Goal: Browse casually: Explore the website without a specific task or goal

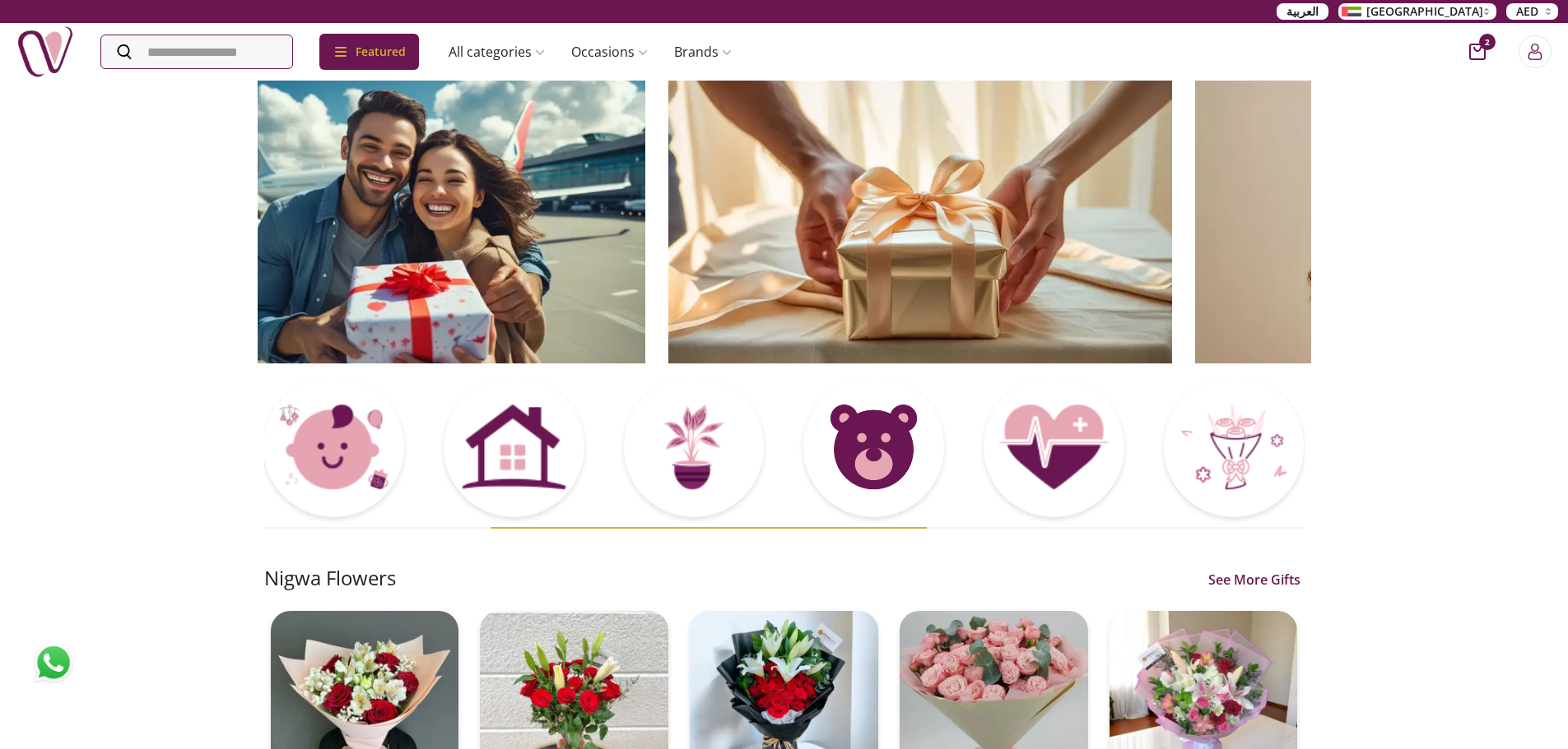
click at [1140, 273] on img at bounding box center [920, 221] width 503 height 285
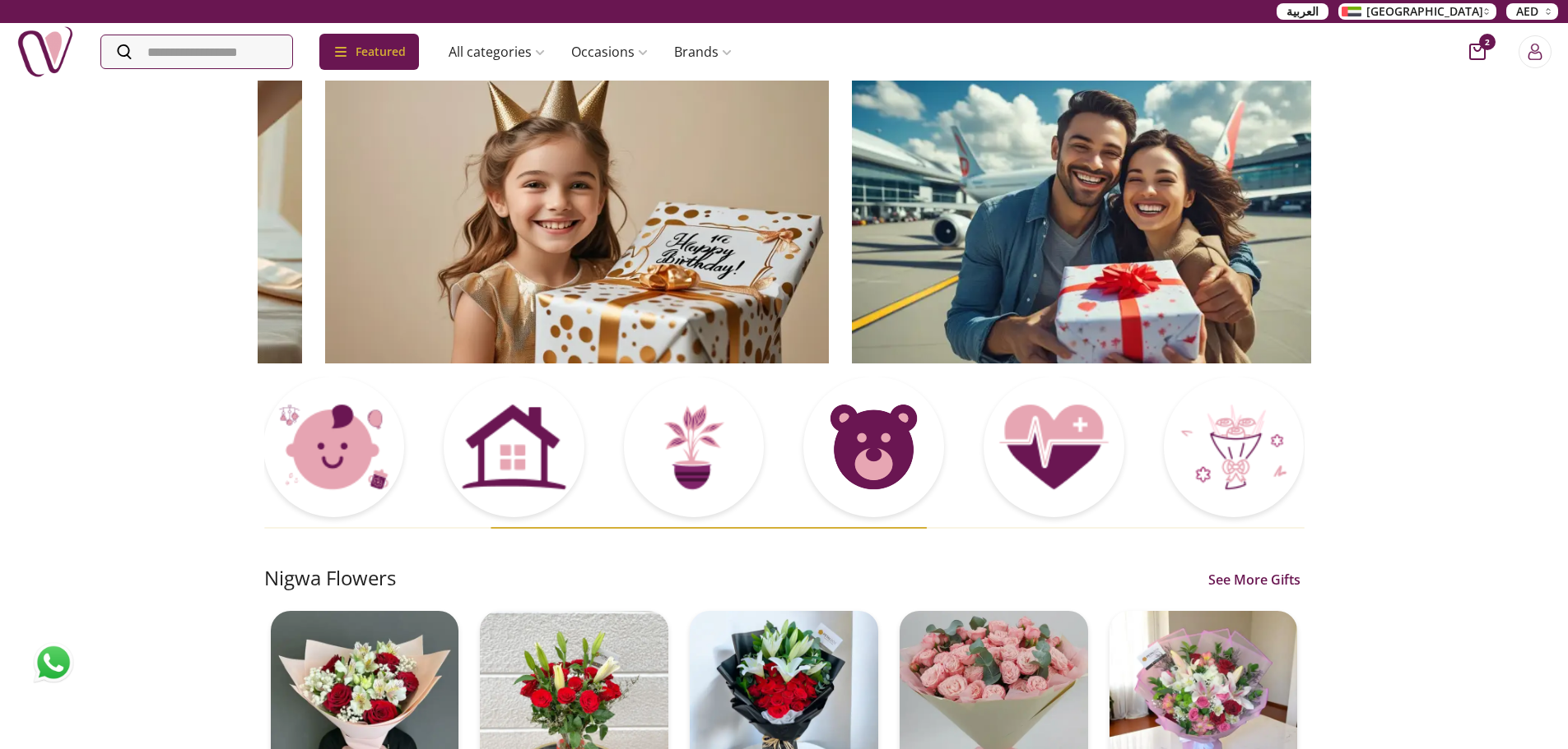
click at [1071, 270] on img at bounding box center [1103, 221] width 503 height 285
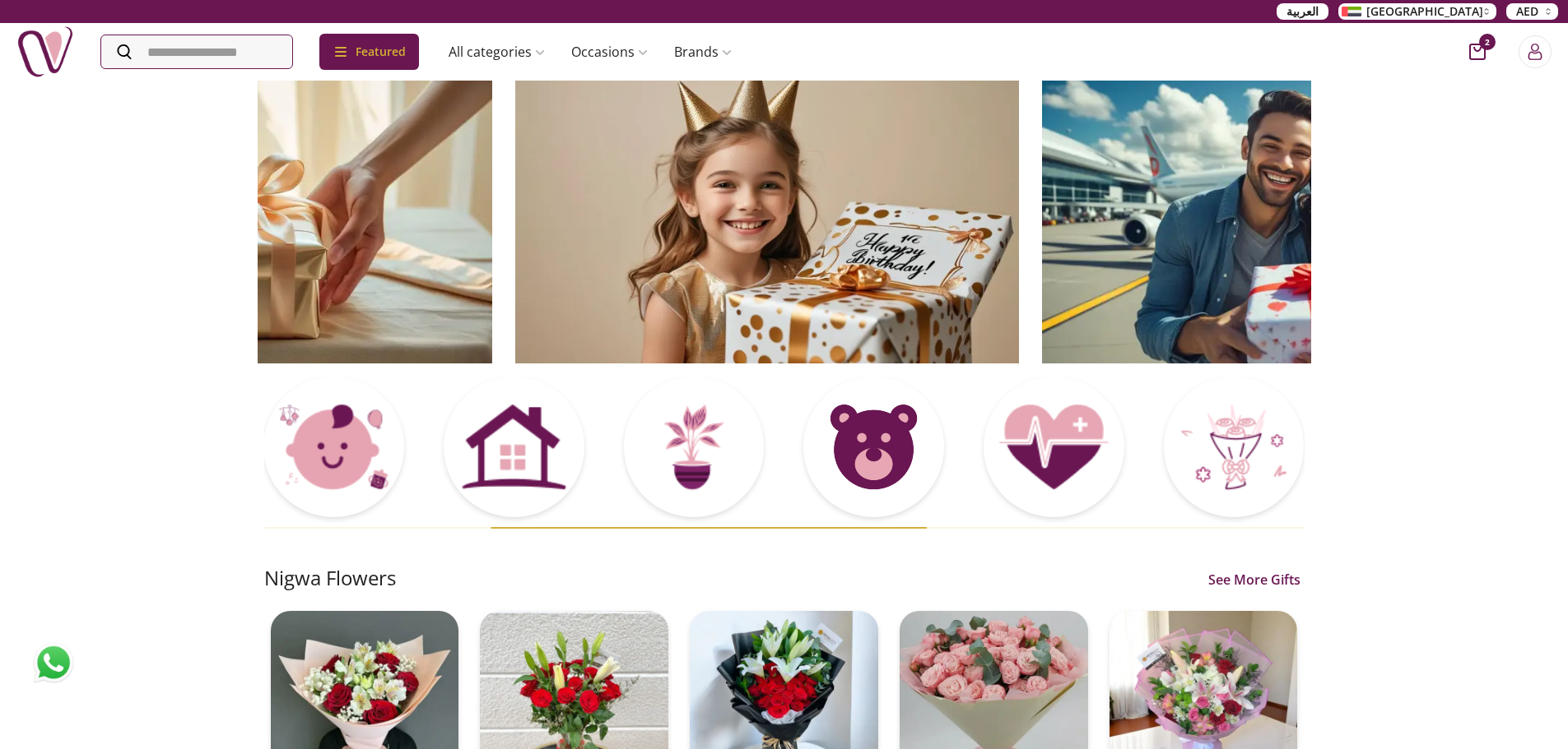
click at [655, 258] on img at bounding box center [766, 221] width 503 height 285
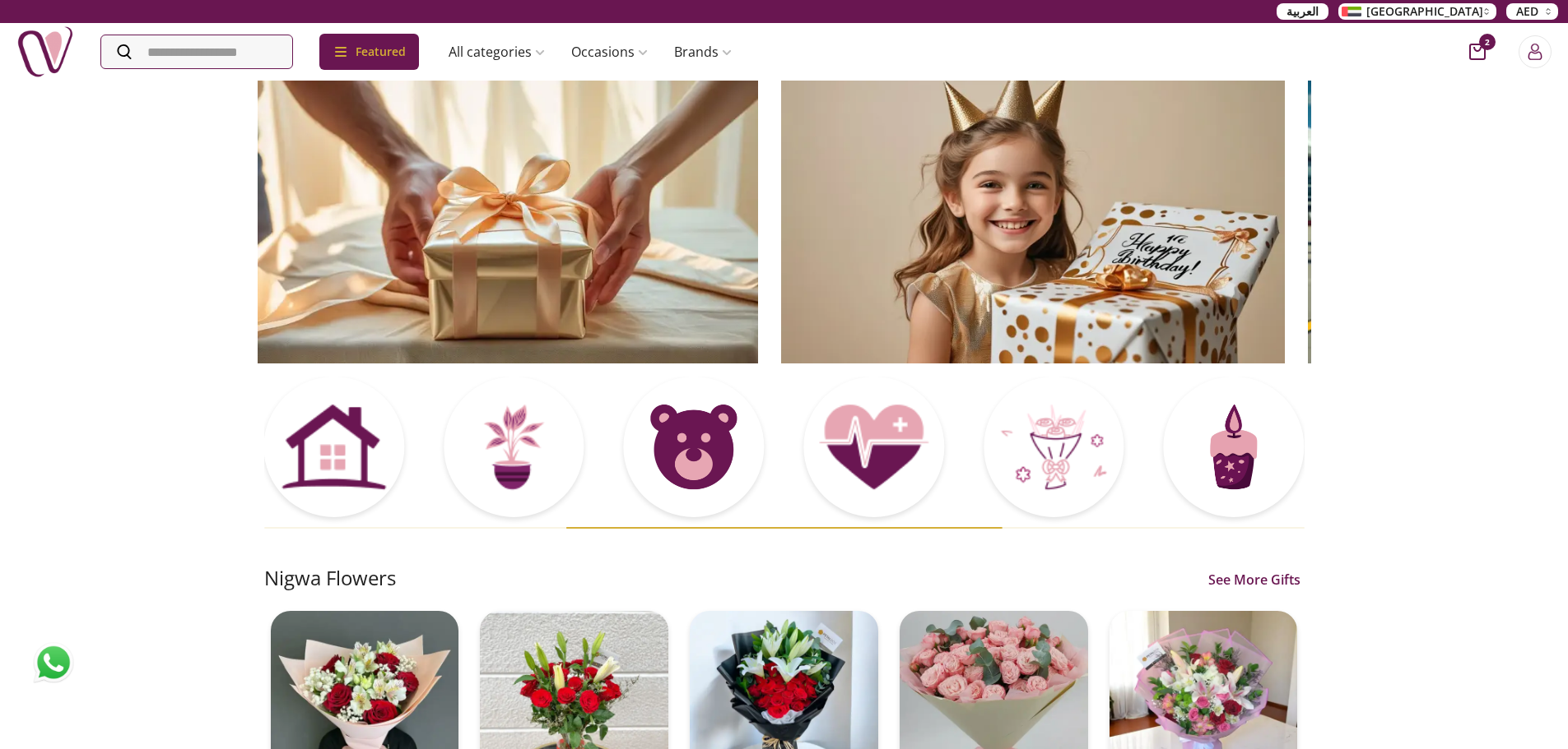
click at [758, 243] on img at bounding box center [506, 221] width 503 height 285
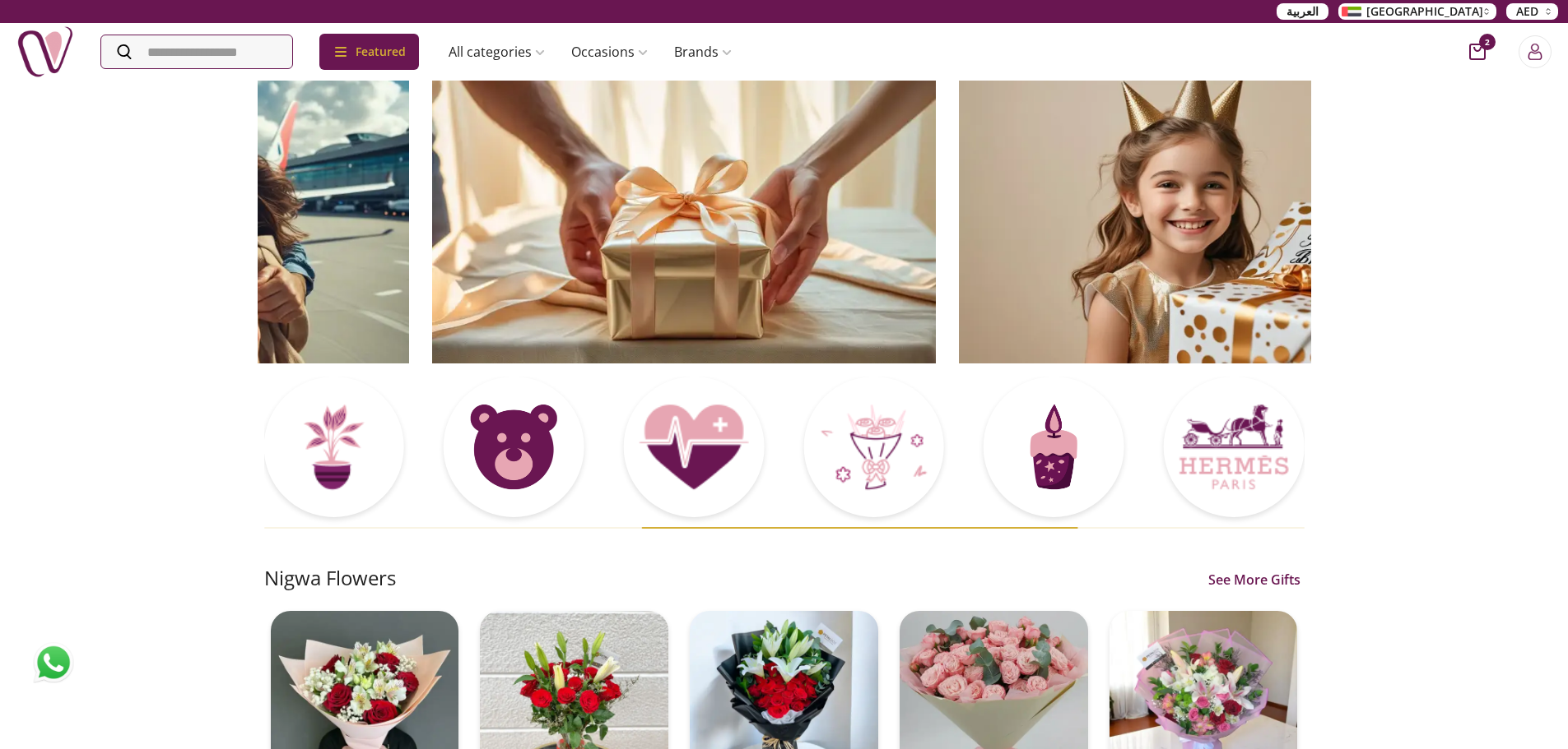
click at [907, 180] on img at bounding box center [683, 221] width 503 height 285
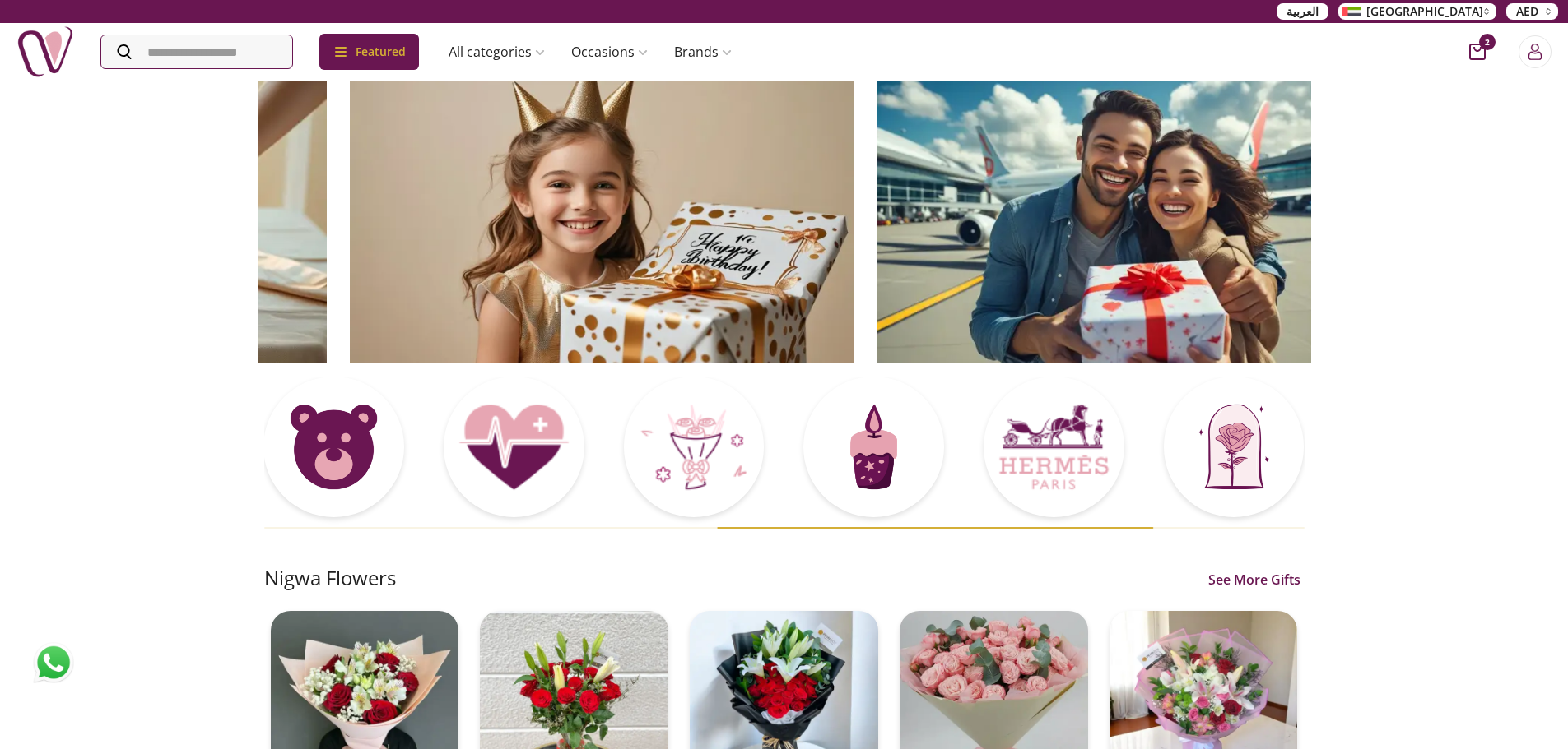
click at [1041, 191] on img at bounding box center [1128, 221] width 503 height 285
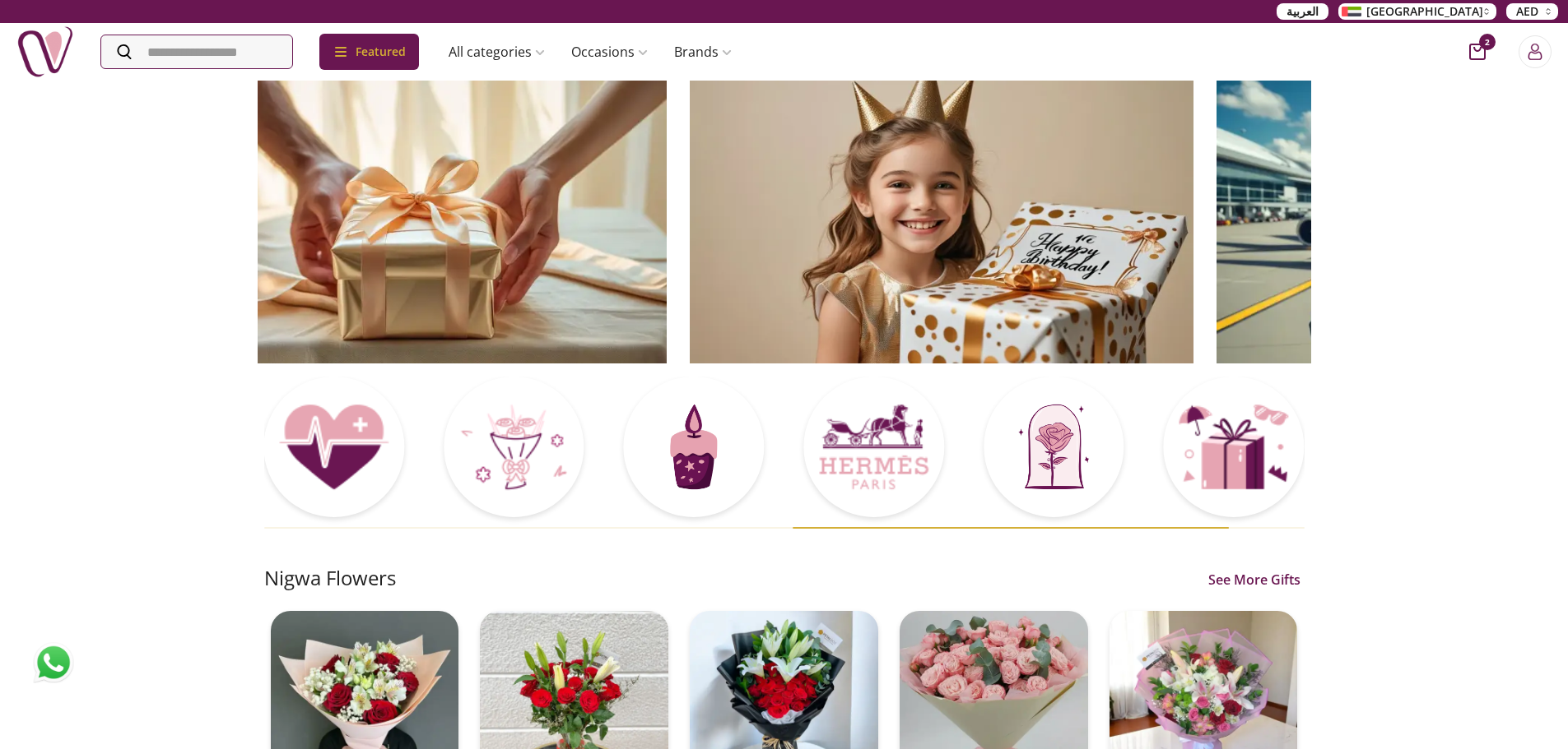
click at [784, 200] on img at bounding box center [941, 221] width 503 height 285
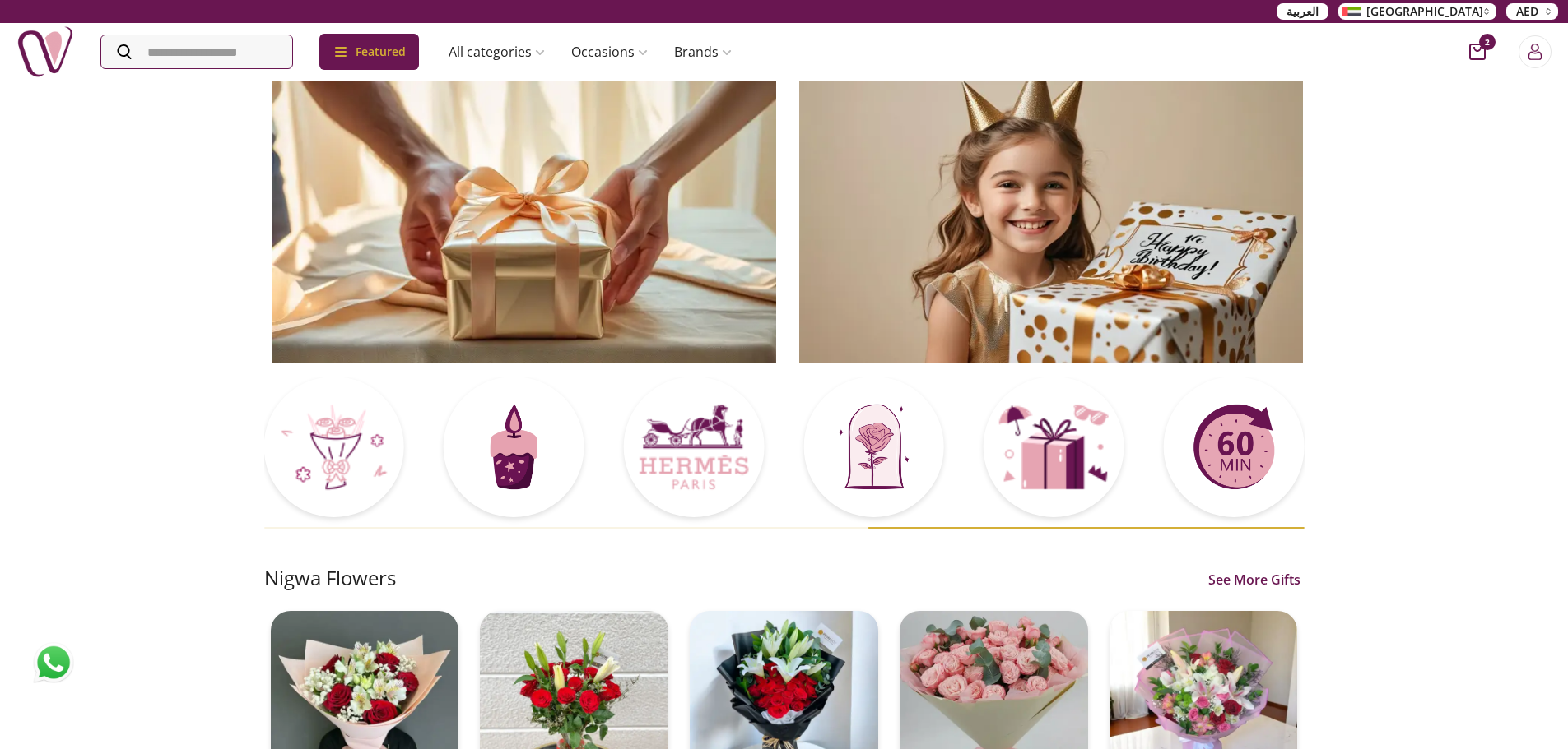
click at [805, 197] on img at bounding box center [1050, 221] width 503 height 285
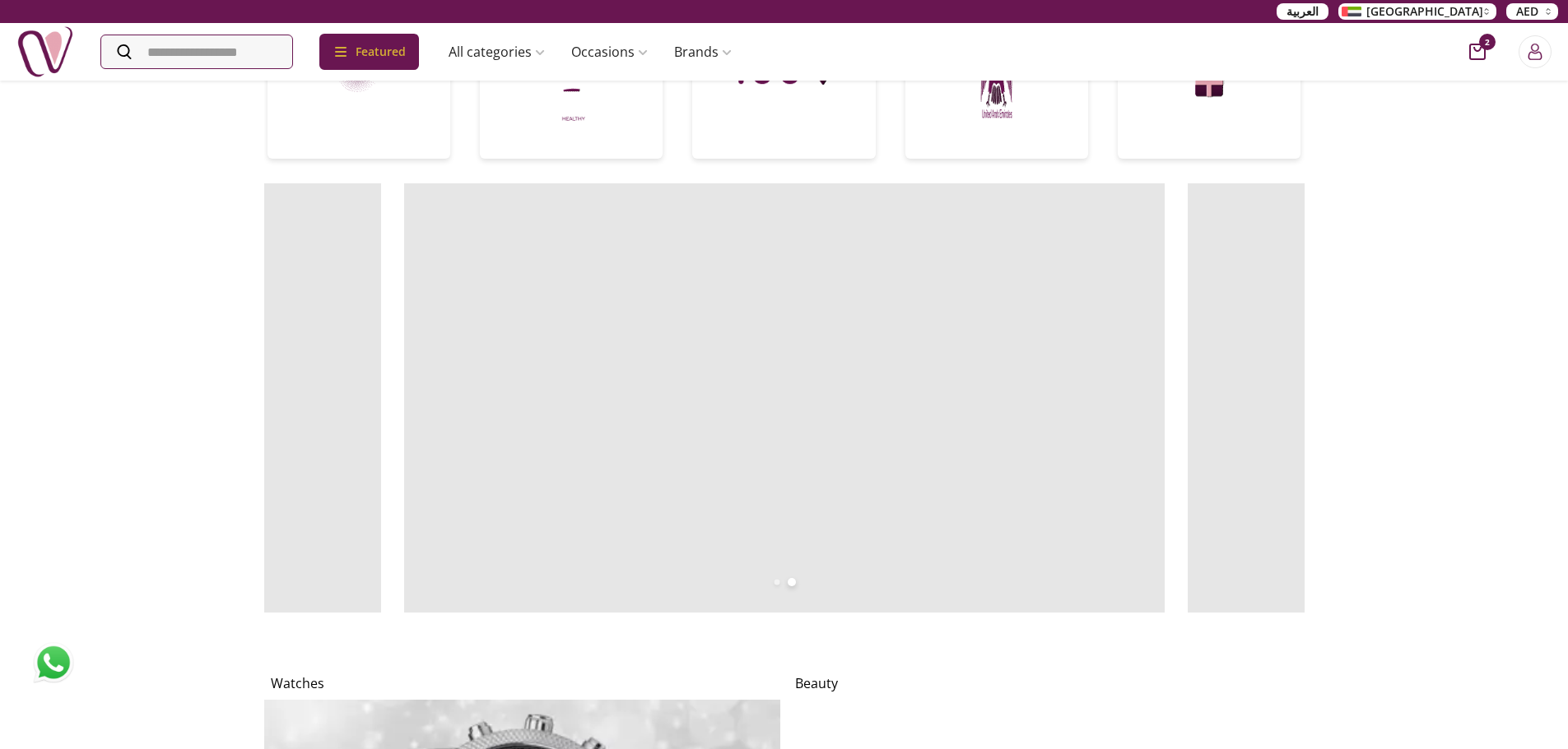
scroll to position [1069, 0]
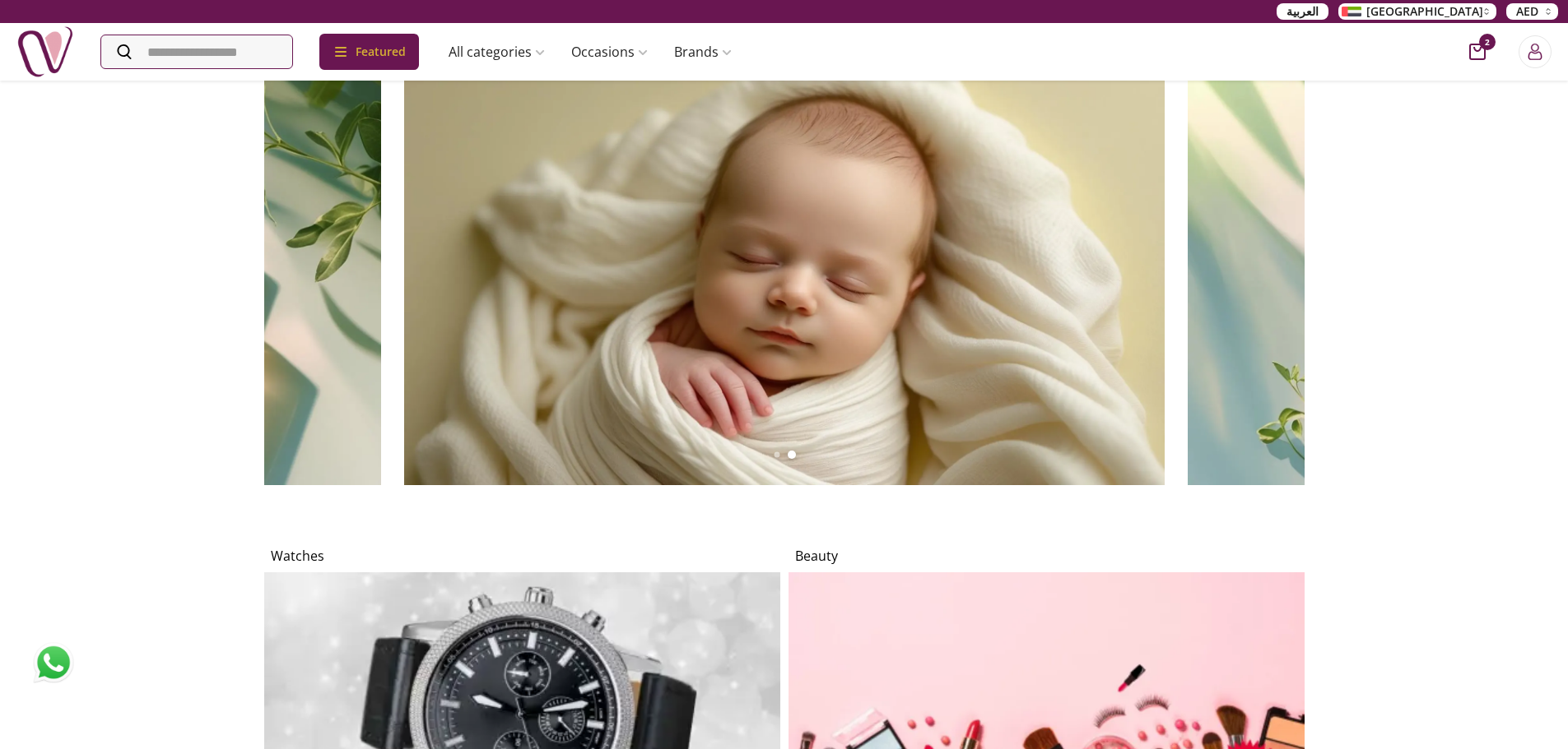
click at [854, 305] on img at bounding box center [784, 271] width 761 height 430
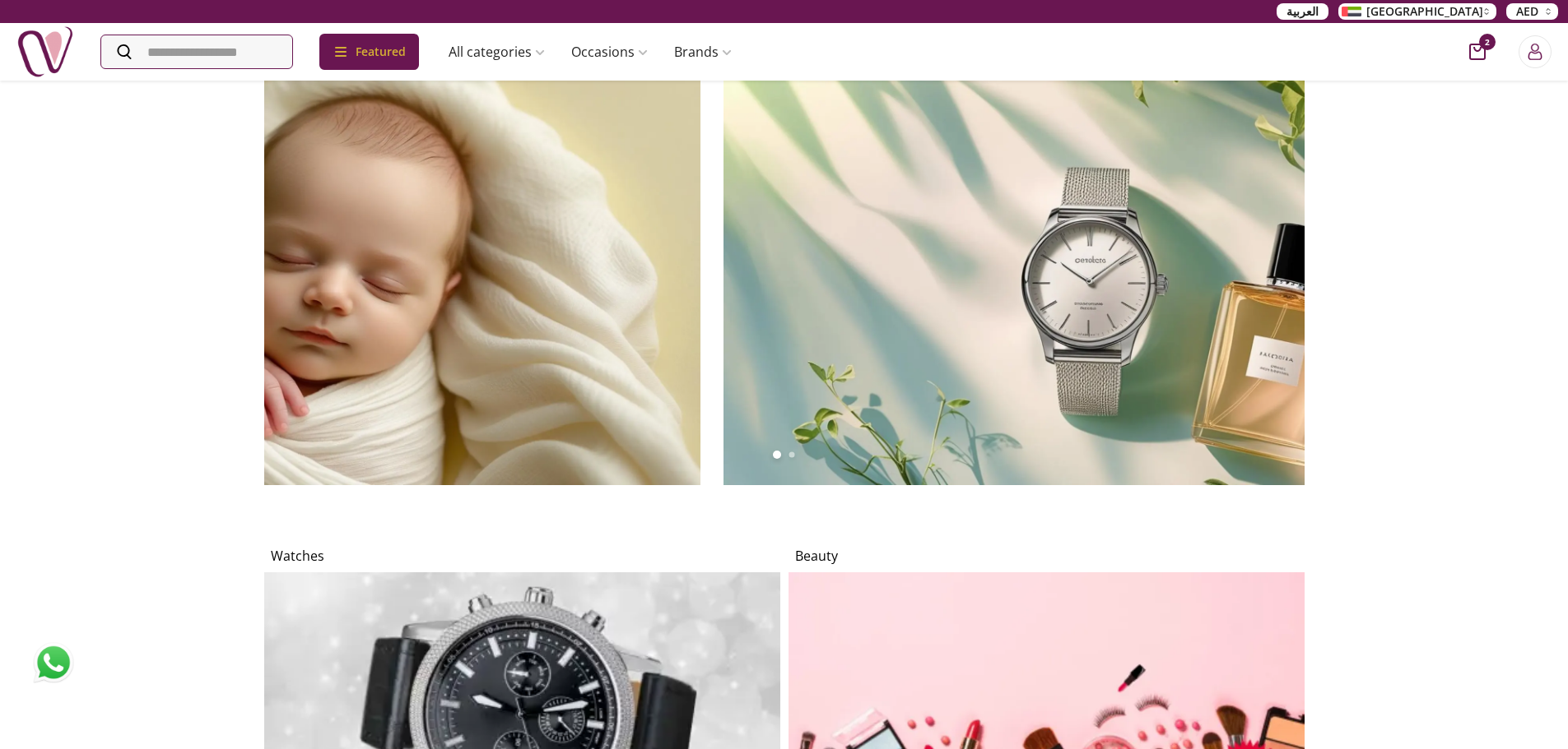
click at [1084, 288] on img at bounding box center [1104, 271] width 761 height 430
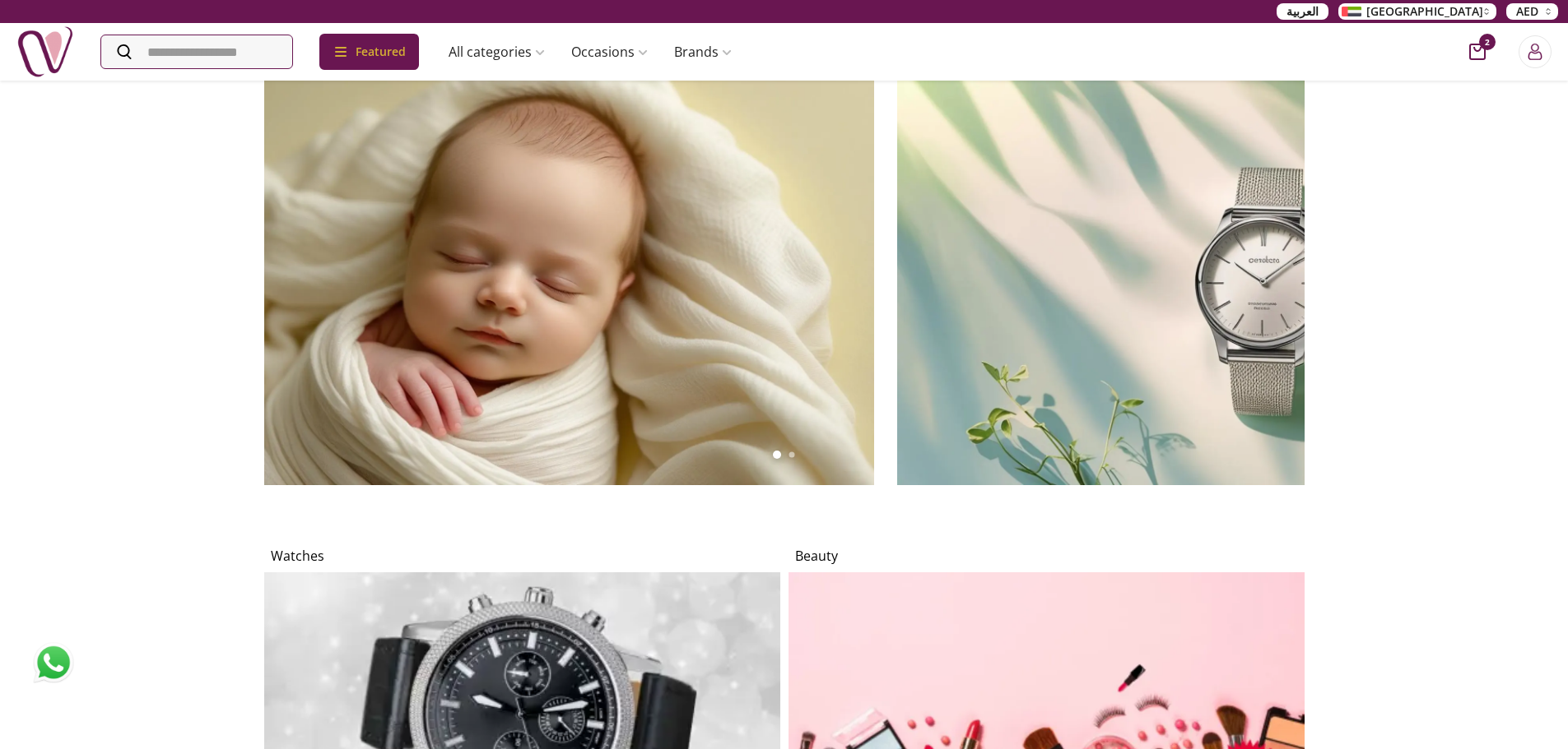
click at [967, 316] on img at bounding box center [1277, 271] width 761 height 430
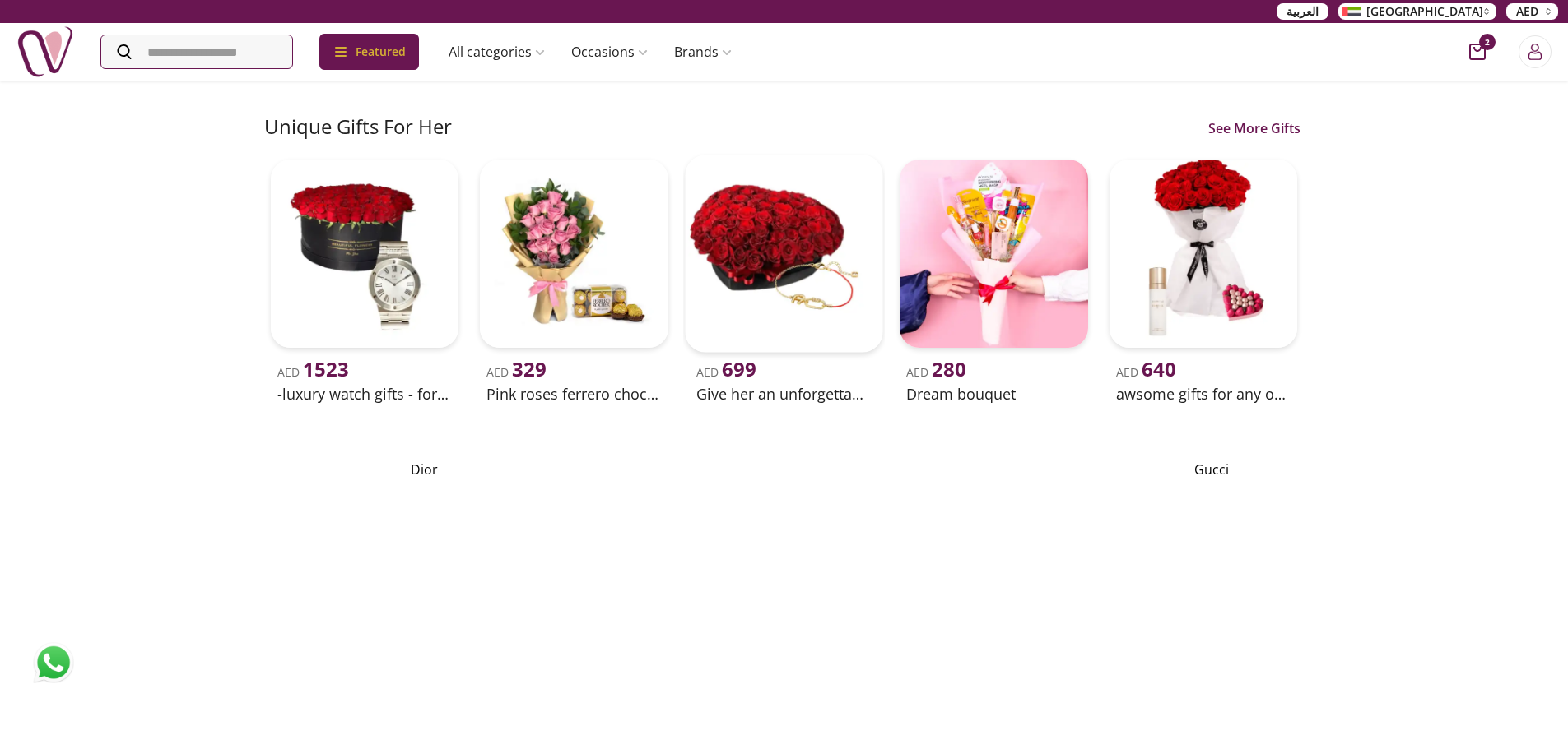
scroll to position [3209, 0]
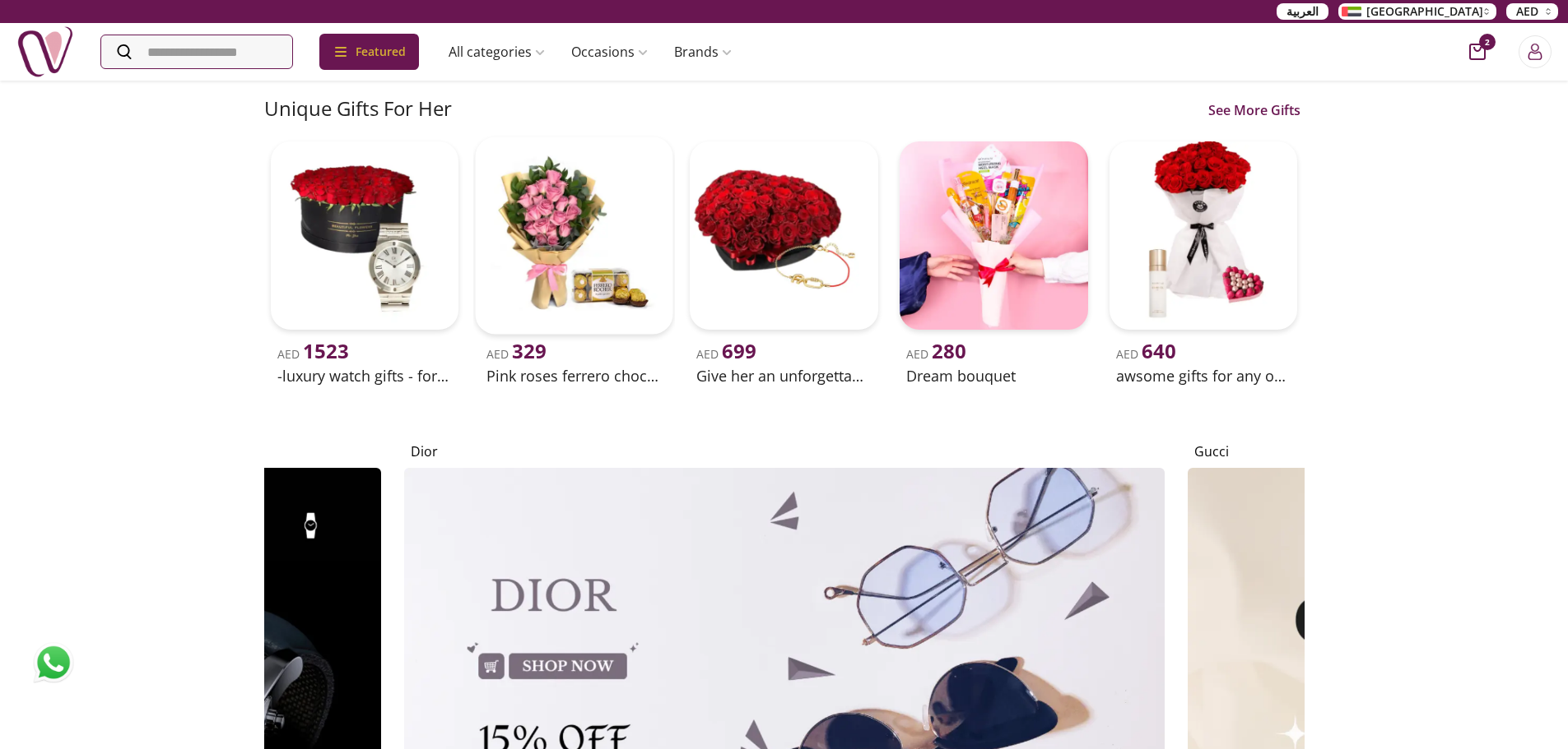
click at [943, 440] on div "Nigwa Flowers See More Gifts AED 149 Red roses flowers and white alstroemeria A…" at bounding box center [784, 584] width 1053 height 6854
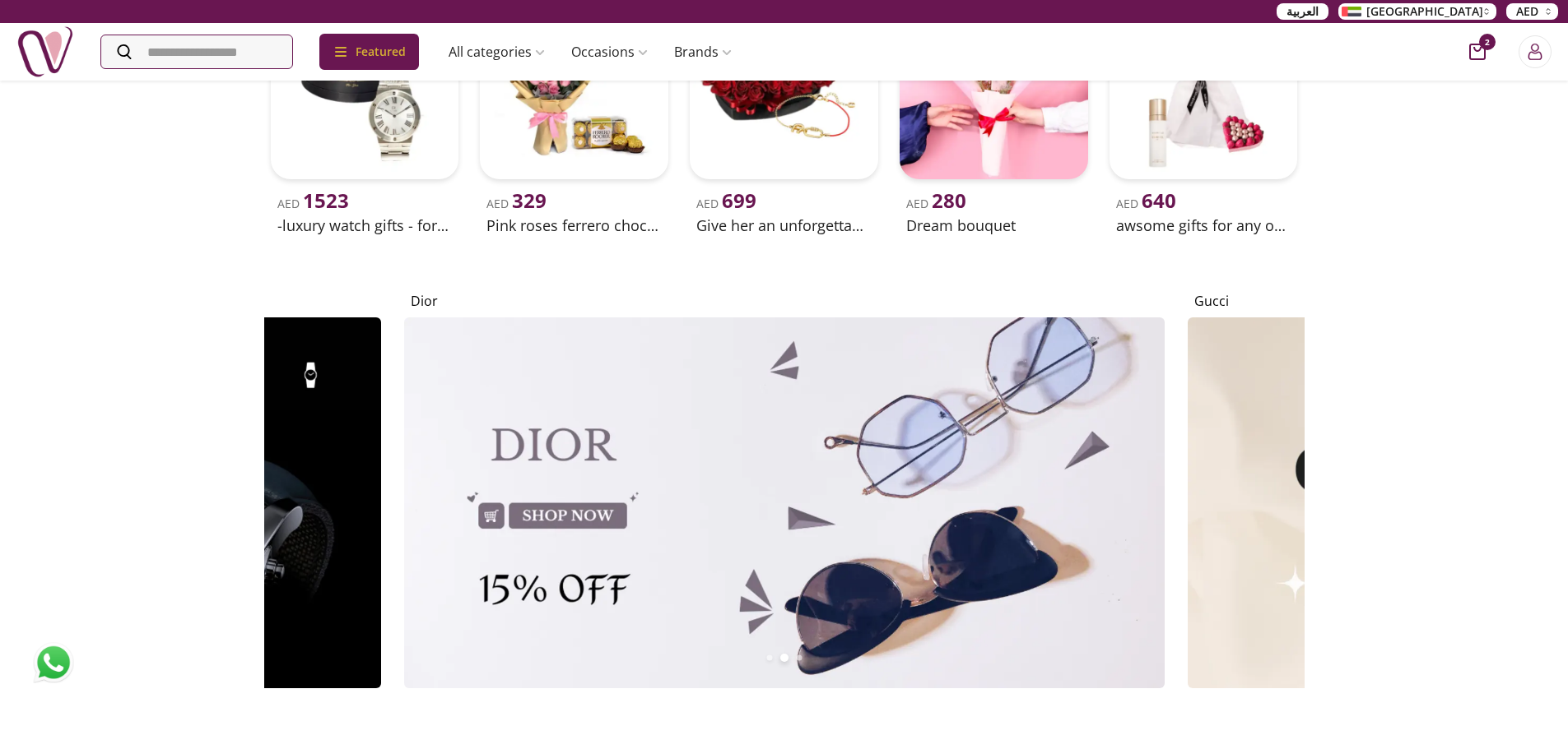
scroll to position [3455, 0]
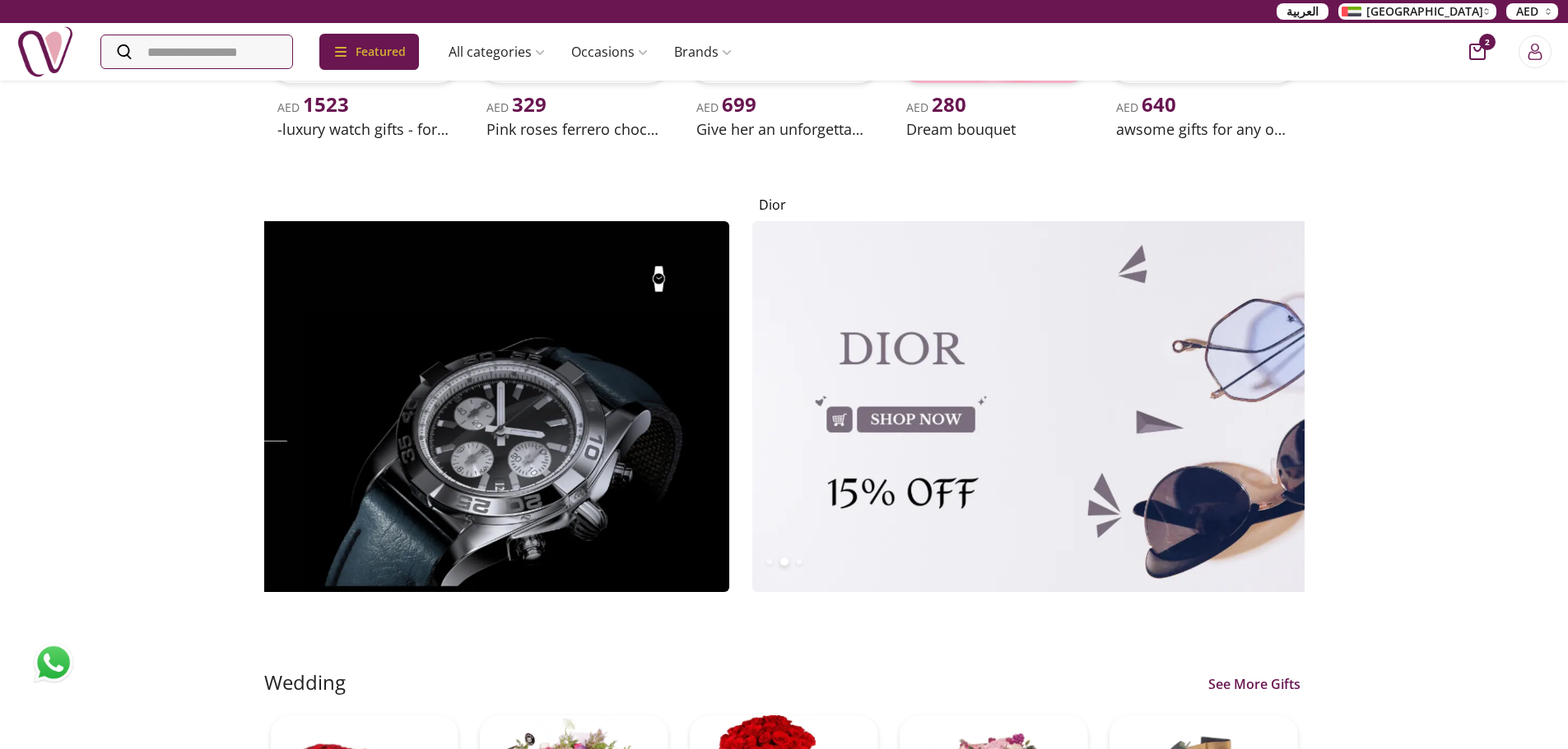
click at [1201, 389] on img at bounding box center [1132, 406] width 761 height 371
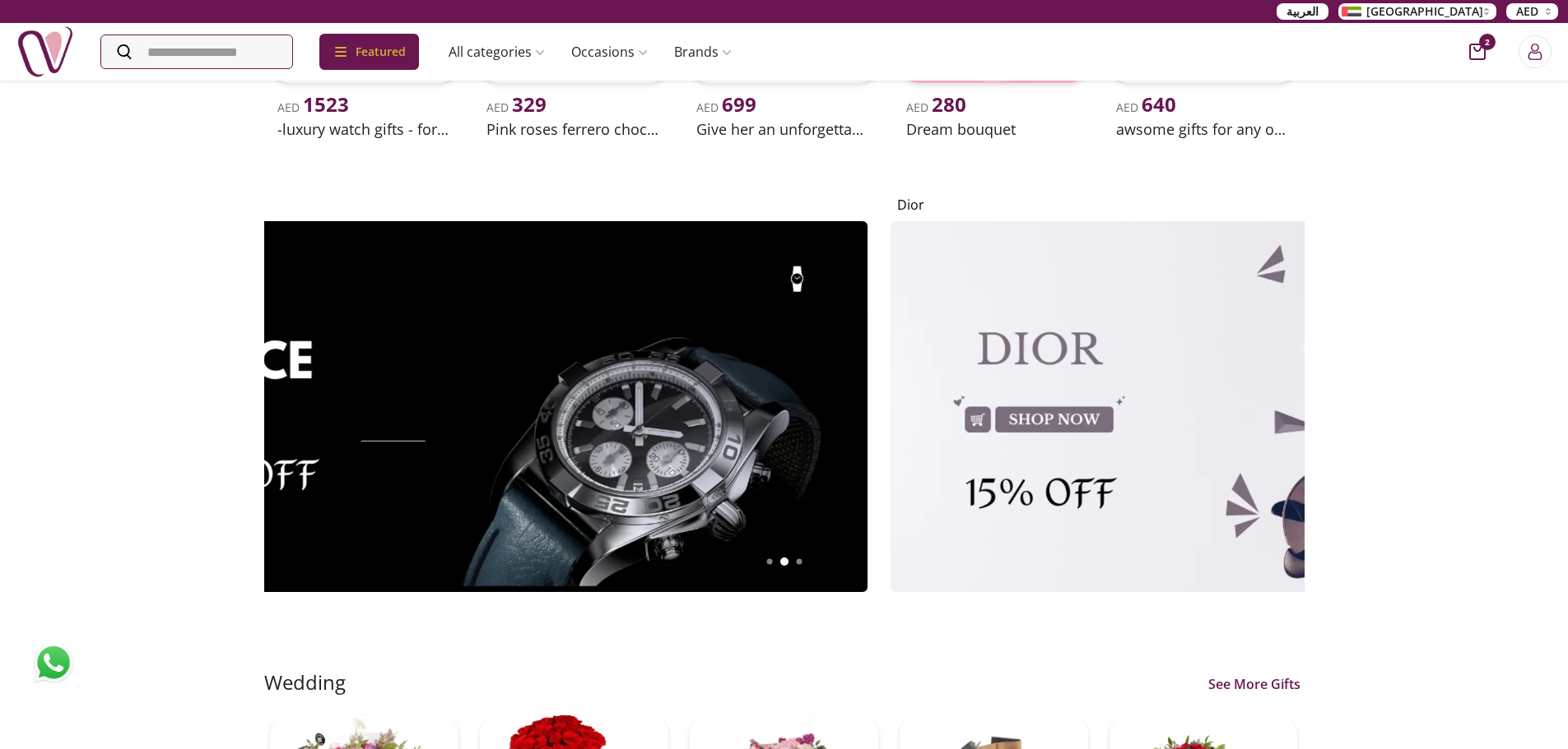
click at [1138, 418] on img at bounding box center [1271, 406] width 761 height 371
